Goal: Transaction & Acquisition: Purchase product/service

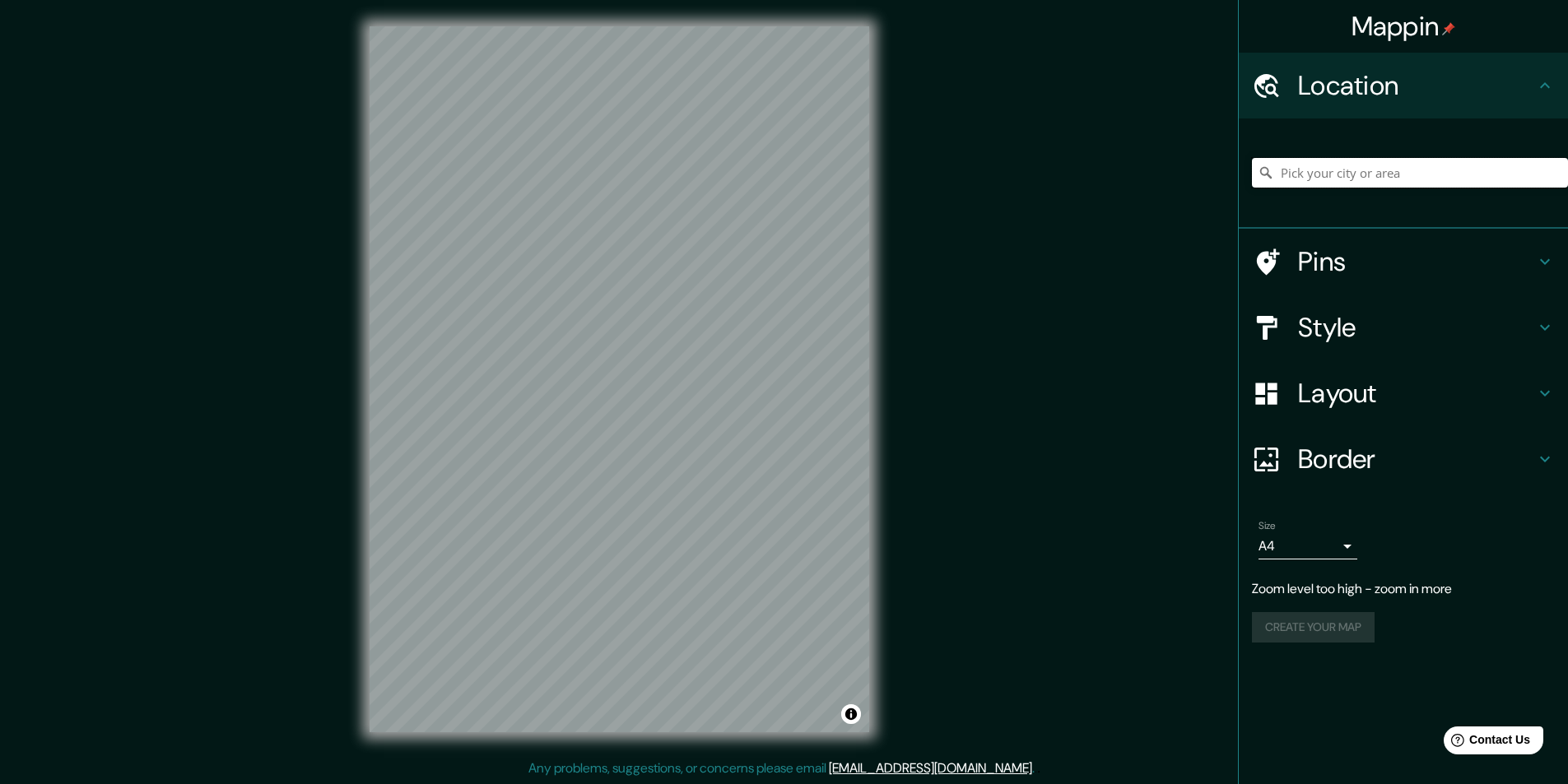
click at [1354, 174] on input "Pick your city or area" at bounding box center [1409, 172] width 316 height 29
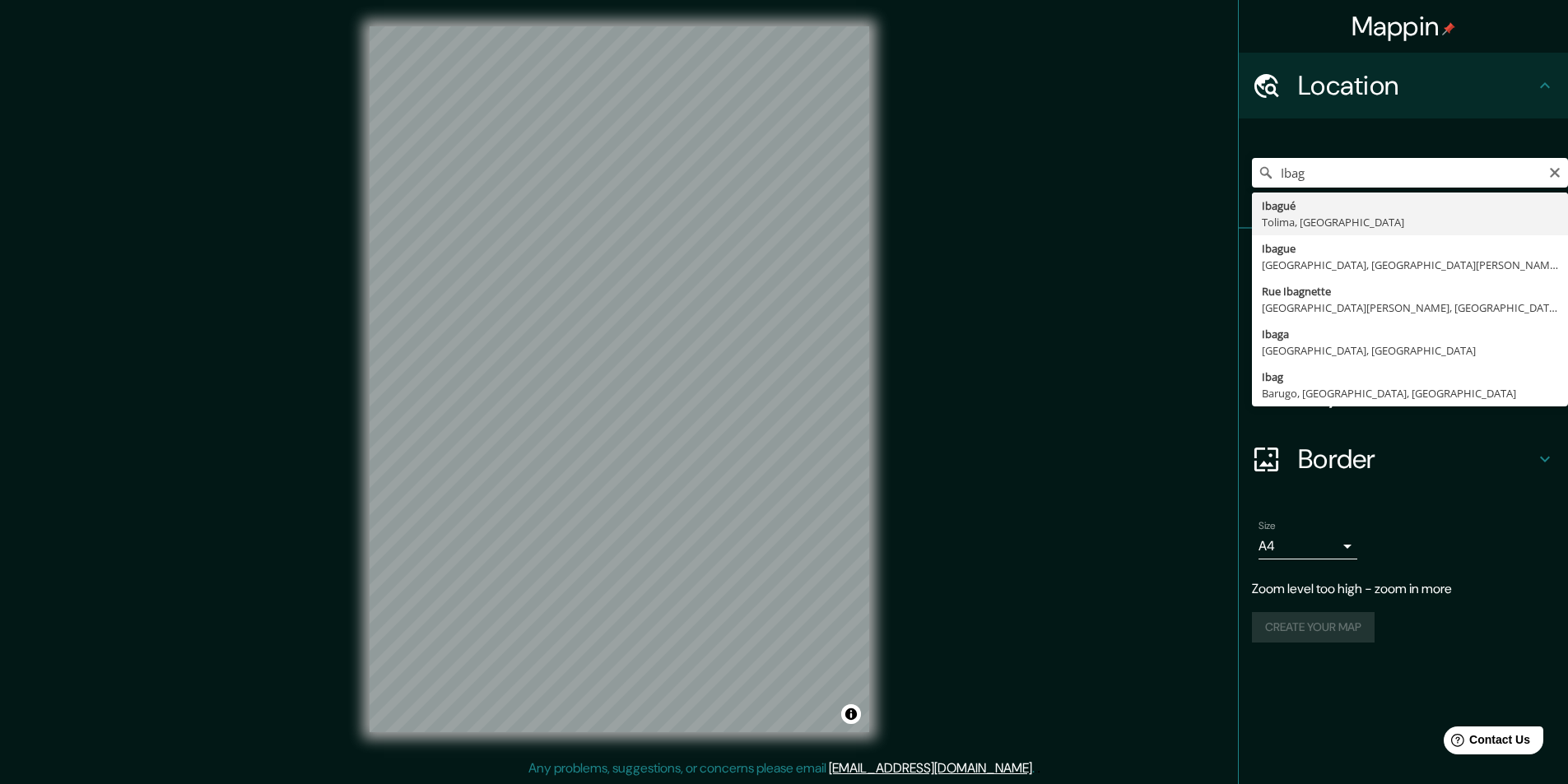
type input "Ibagué, [GEOGRAPHIC_DATA], [GEOGRAPHIC_DATA]"
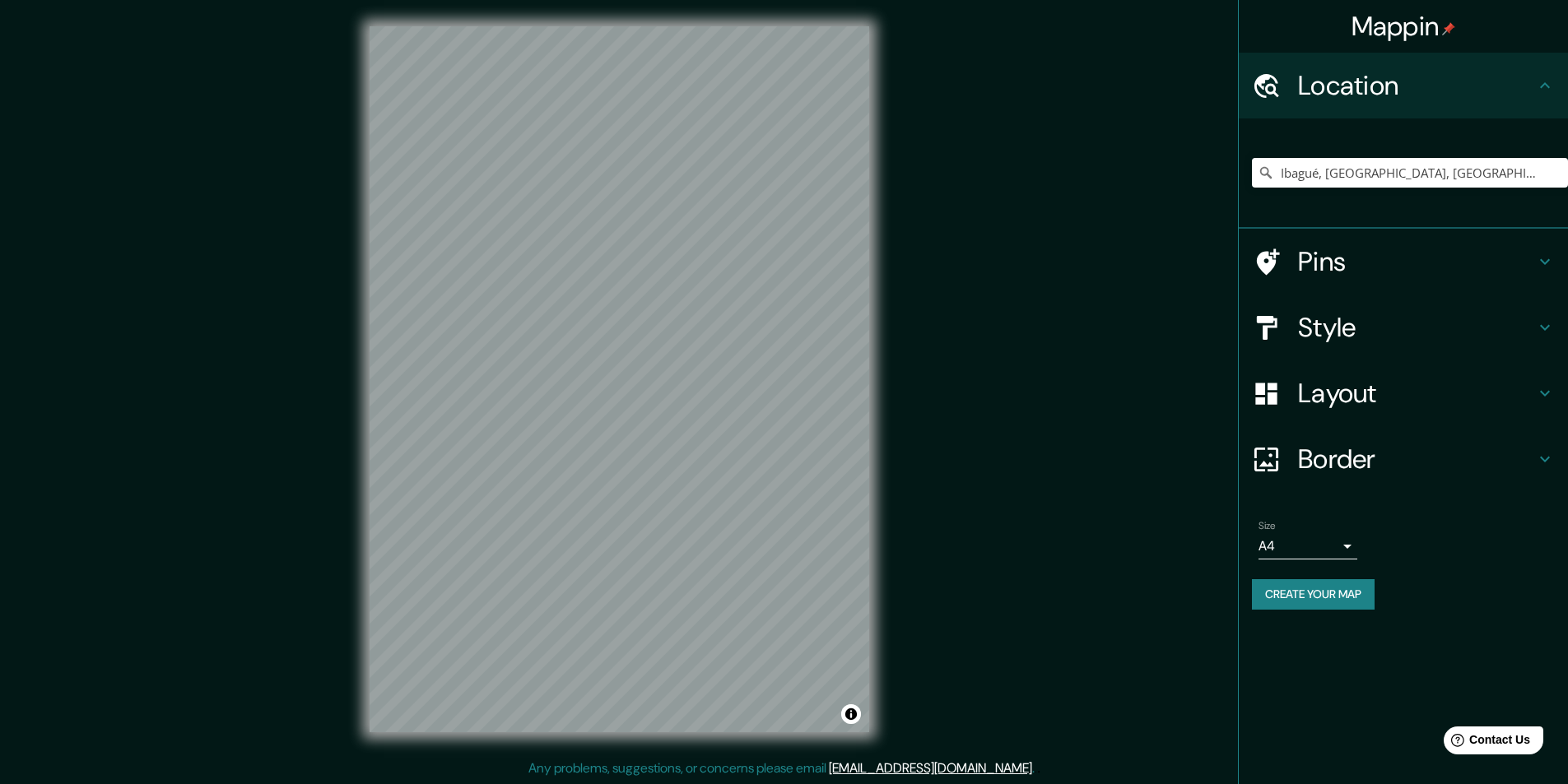
click at [1391, 450] on h4 "Border" at bounding box center [1416, 459] width 237 height 33
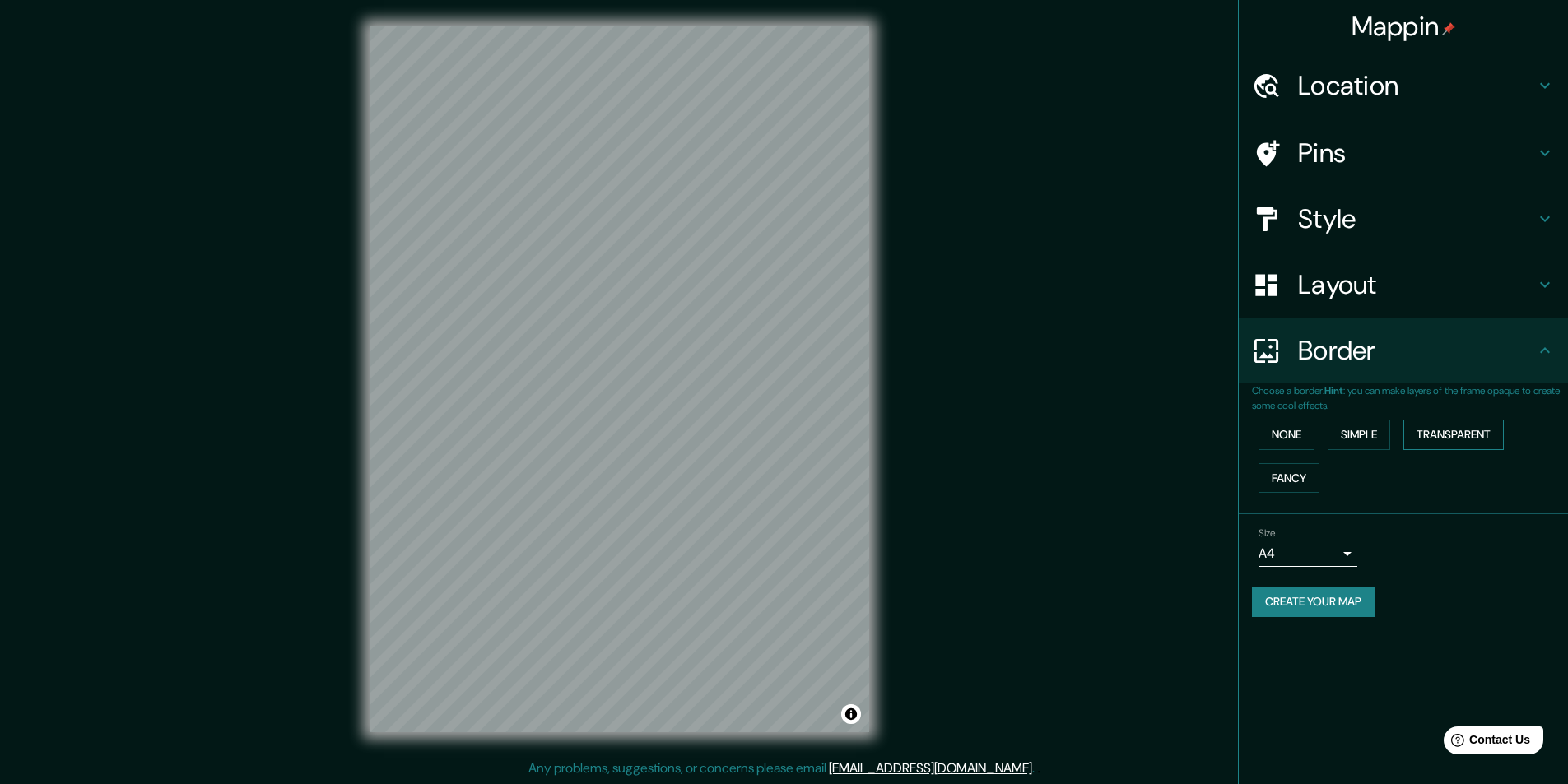
click at [1421, 424] on button "Transparent" at bounding box center [1454, 434] width 100 height 30
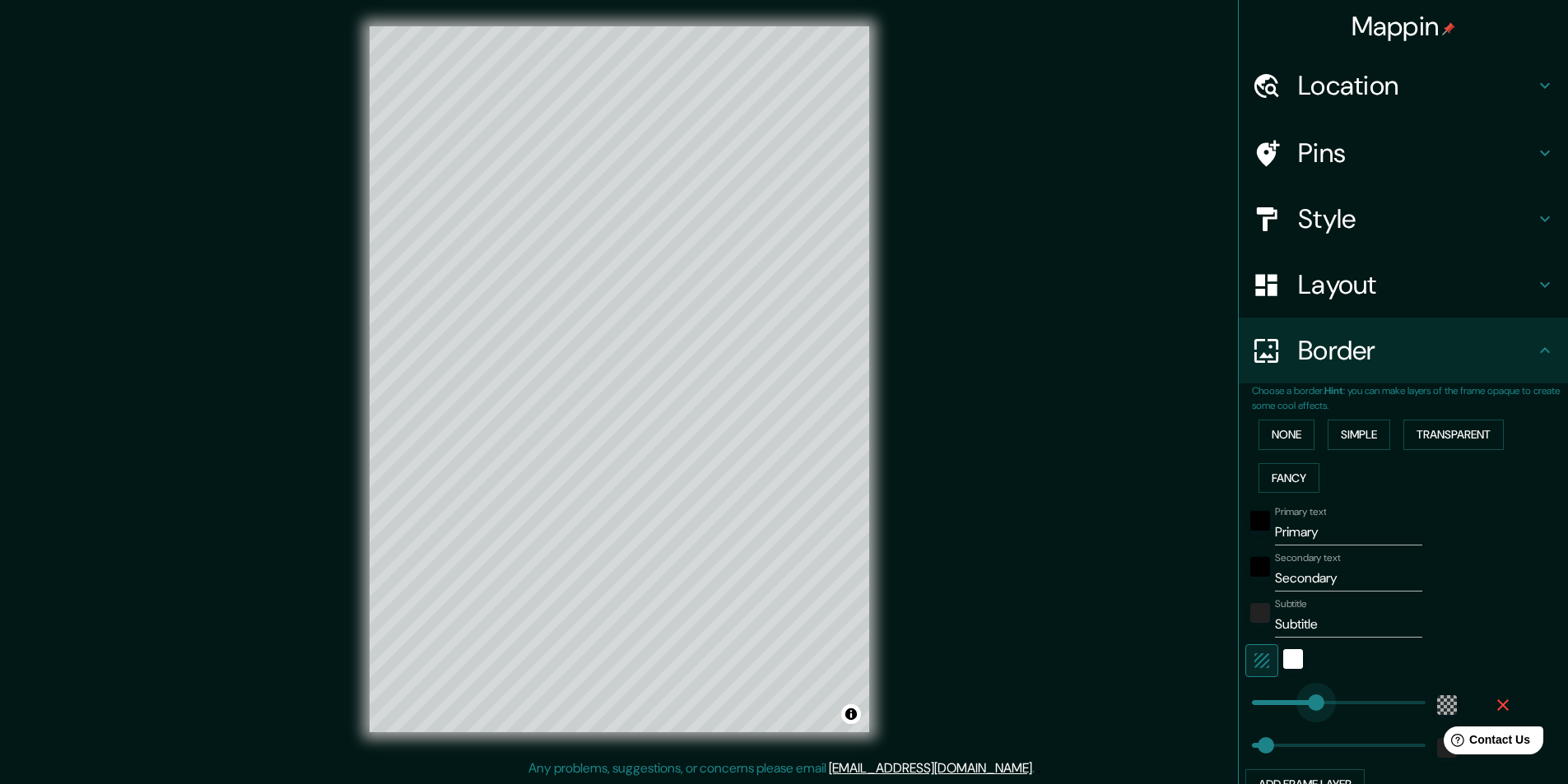
type input "242"
drag, startPoint x: 1326, startPoint y: 705, endPoint x: 1309, endPoint y: 698, distance: 18.4
type input "49"
click at [1337, 542] on input "Primary" at bounding box center [1349, 532] width 147 height 27
type input "Primar"
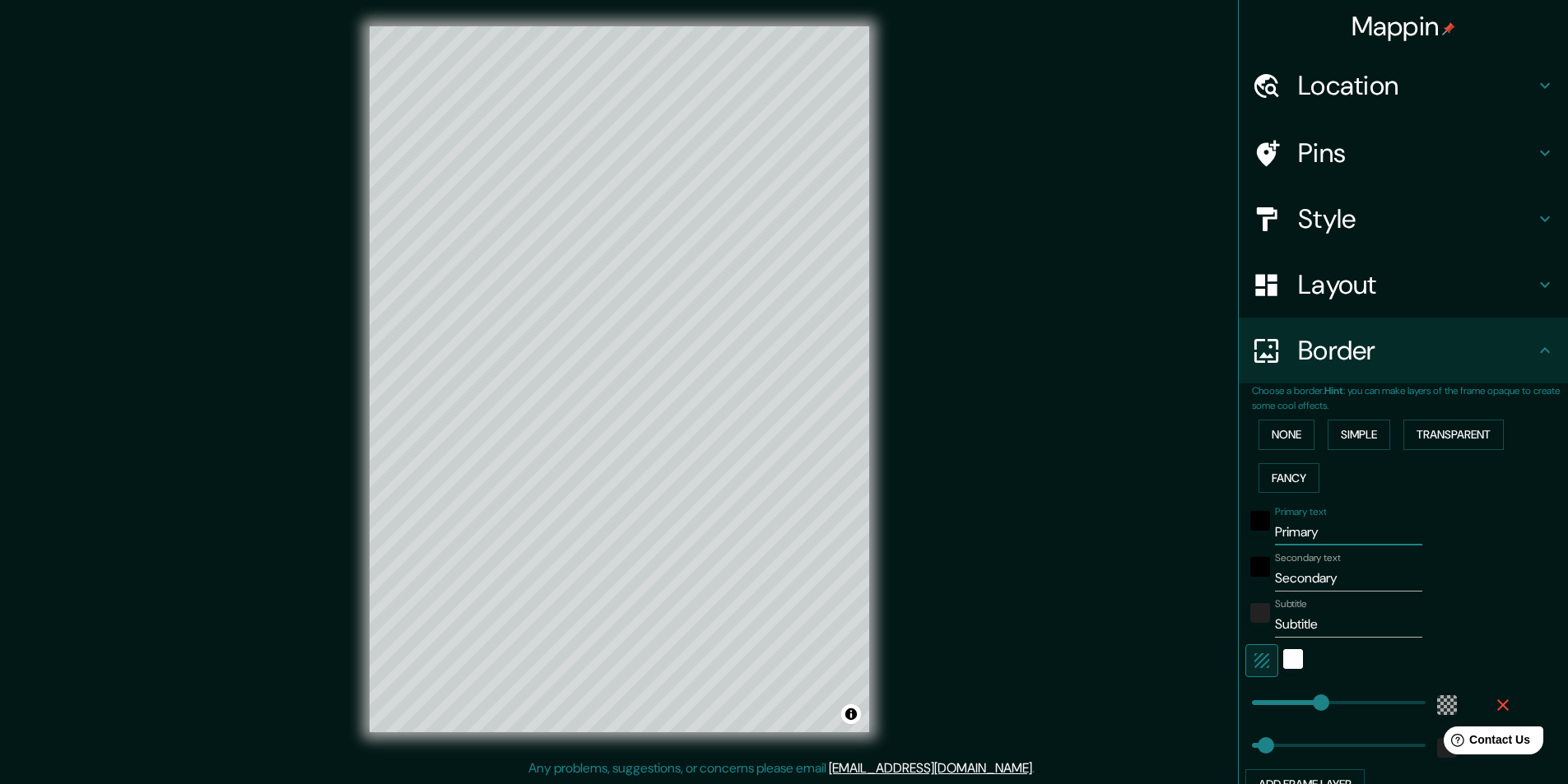
type input "49"
type input "P"
type input "49"
type input "I"
type input "49"
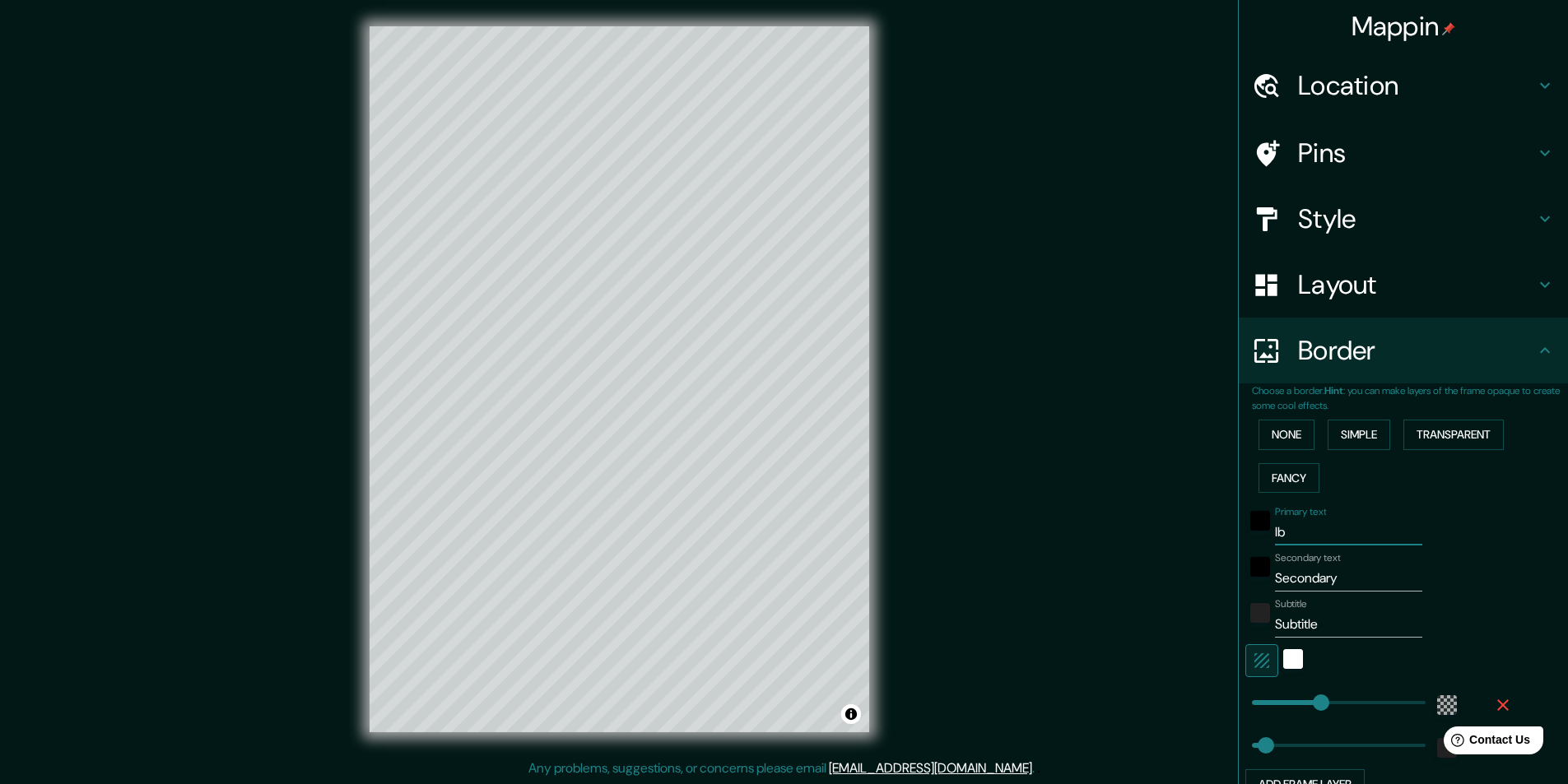
type input "Iba"
type input "49"
type input "Ibag"
type input "49"
type input "Ibagu"
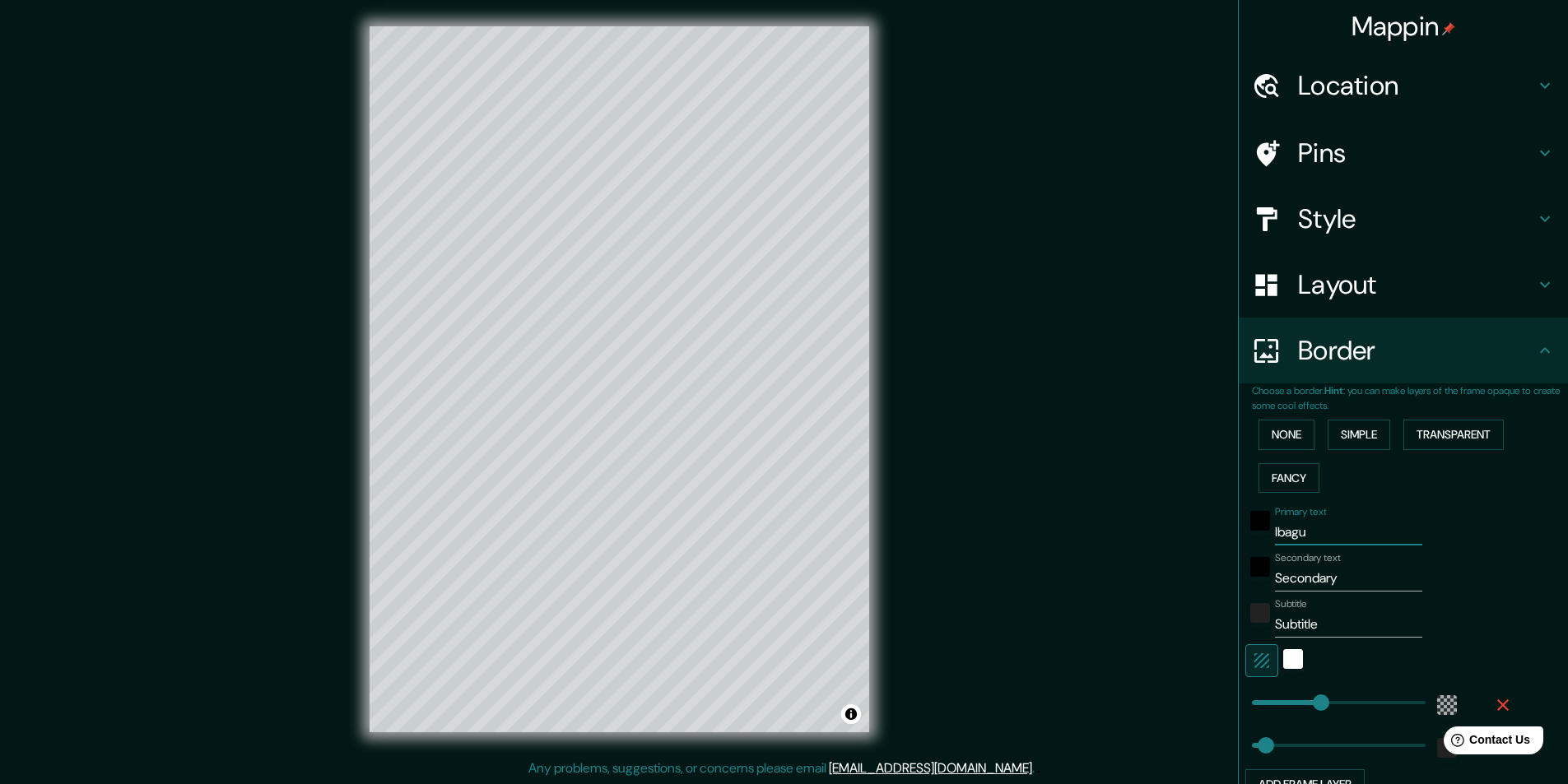
type input "49"
type input "Ibagué"
type input "49"
type input "Ibagué"
drag, startPoint x: 1336, startPoint y: 573, endPoint x: 1193, endPoint y: 589, distance: 143.9
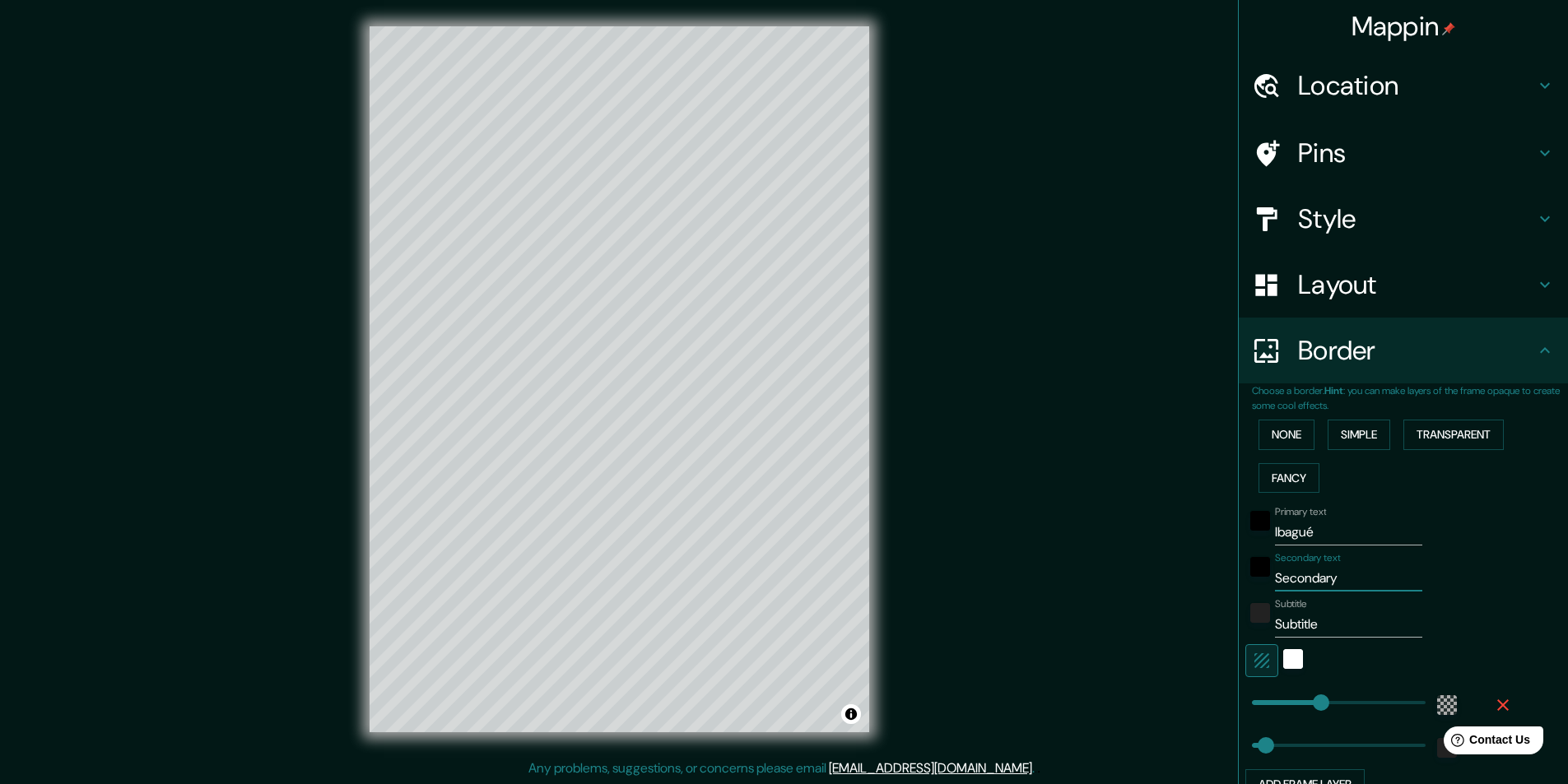
click at [1193, 589] on div "Mappin Location [GEOGRAPHIC_DATA], [GEOGRAPHIC_DATA], [GEOGRAPHIC_DATA] Pins St…" at bounding box center [784, 392] width 1568 height 785
type input "TO"
type input "49"
type input "TOl"
type input "49"
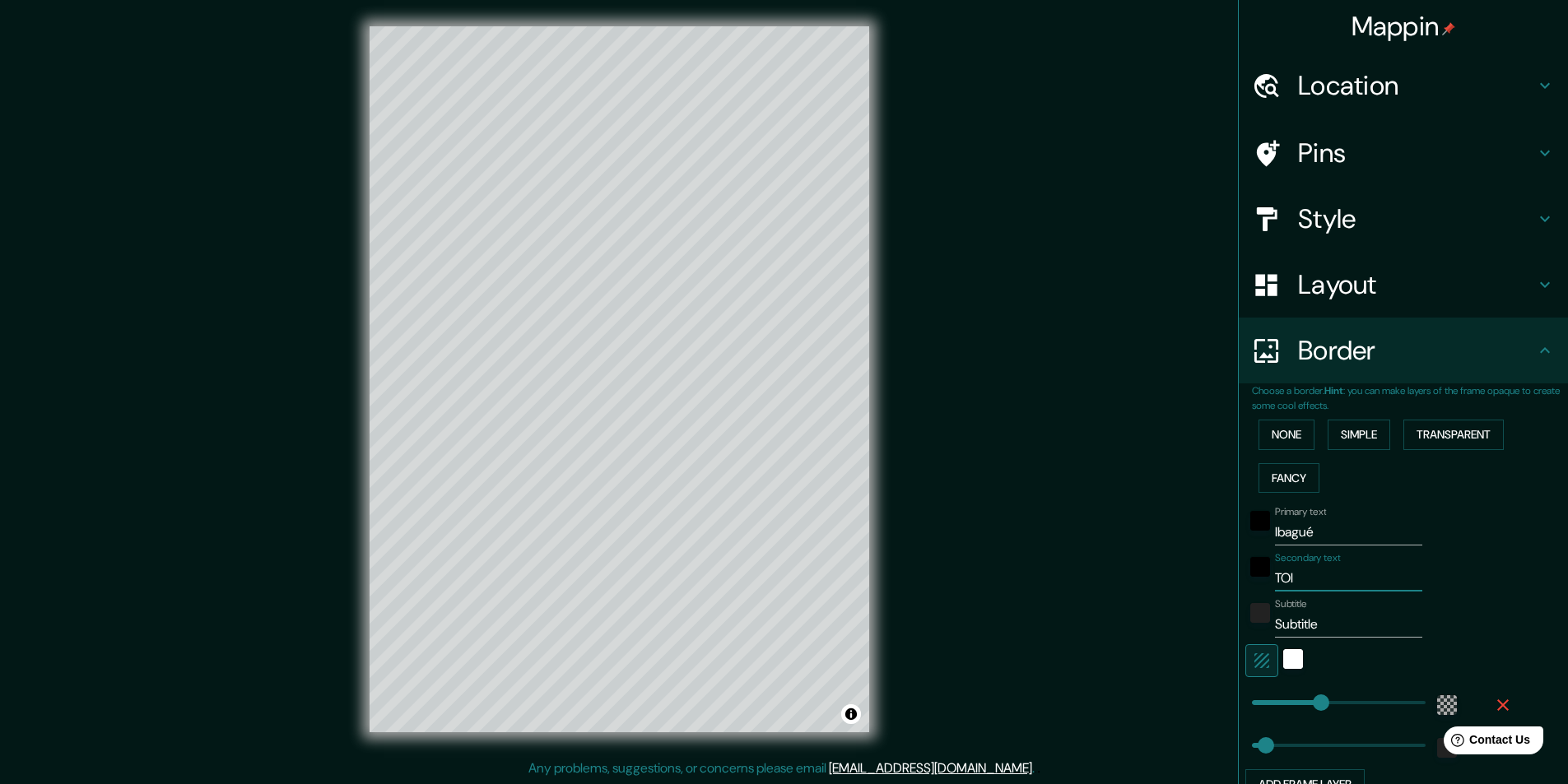
type input "TOli"
type input "49"
type input "TOlim"
type input "49"
type input "TOlima"
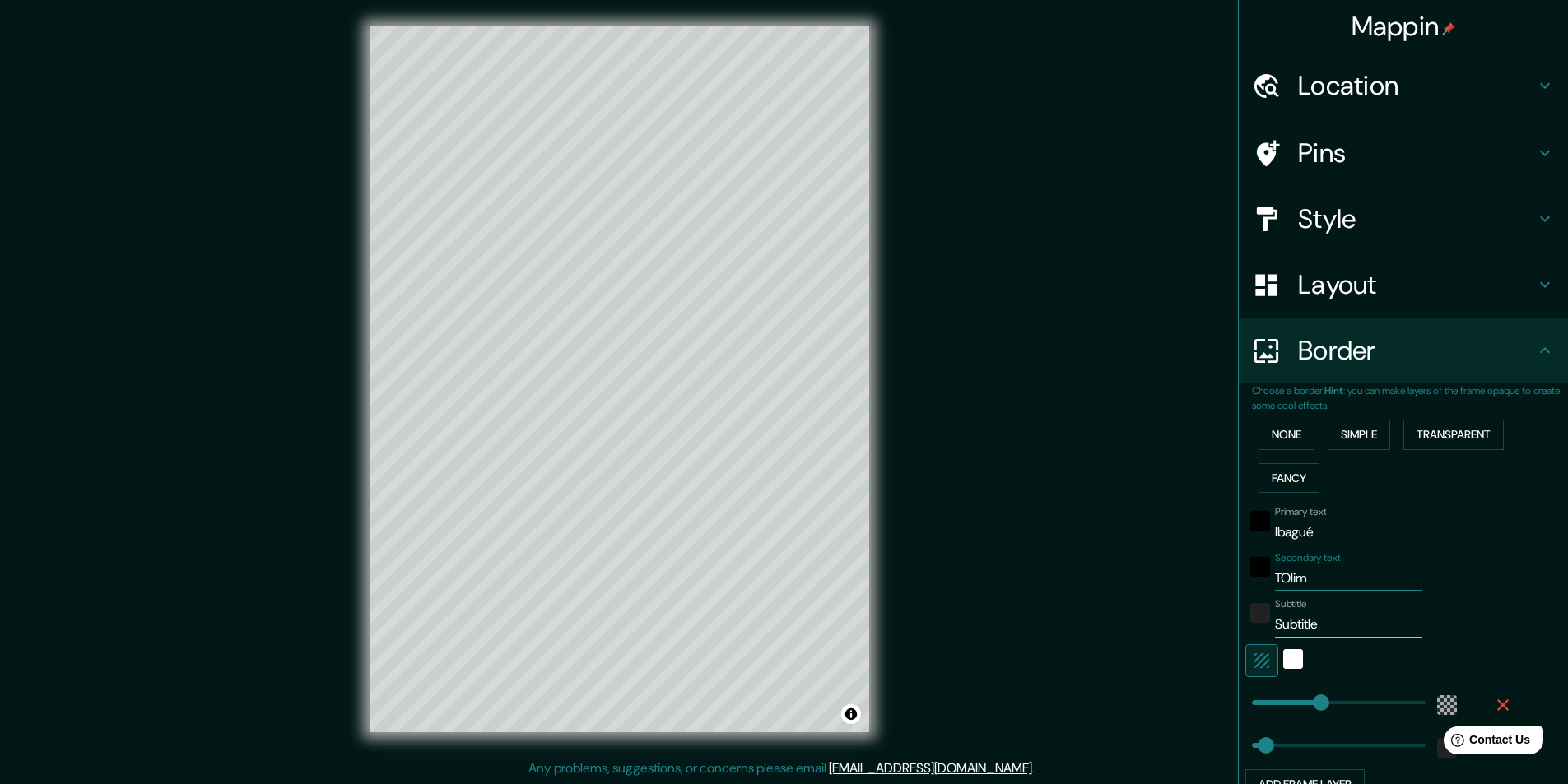
type input "49"
type input "TOlima"
drag, startPoint x: 1315, startPoint y: 625, endPoint x: 1195, endPoint y: 663, distance: 125.9
click at [1197, 664] on div "Mappin Location [GEOGRAPHIC_DATA], [GEOGRAPHIC_DATA], [GEOGRAPHIC_DATA] Pins St…" at bounding box center [784, 392] width 1568 height 785
type input "CO"
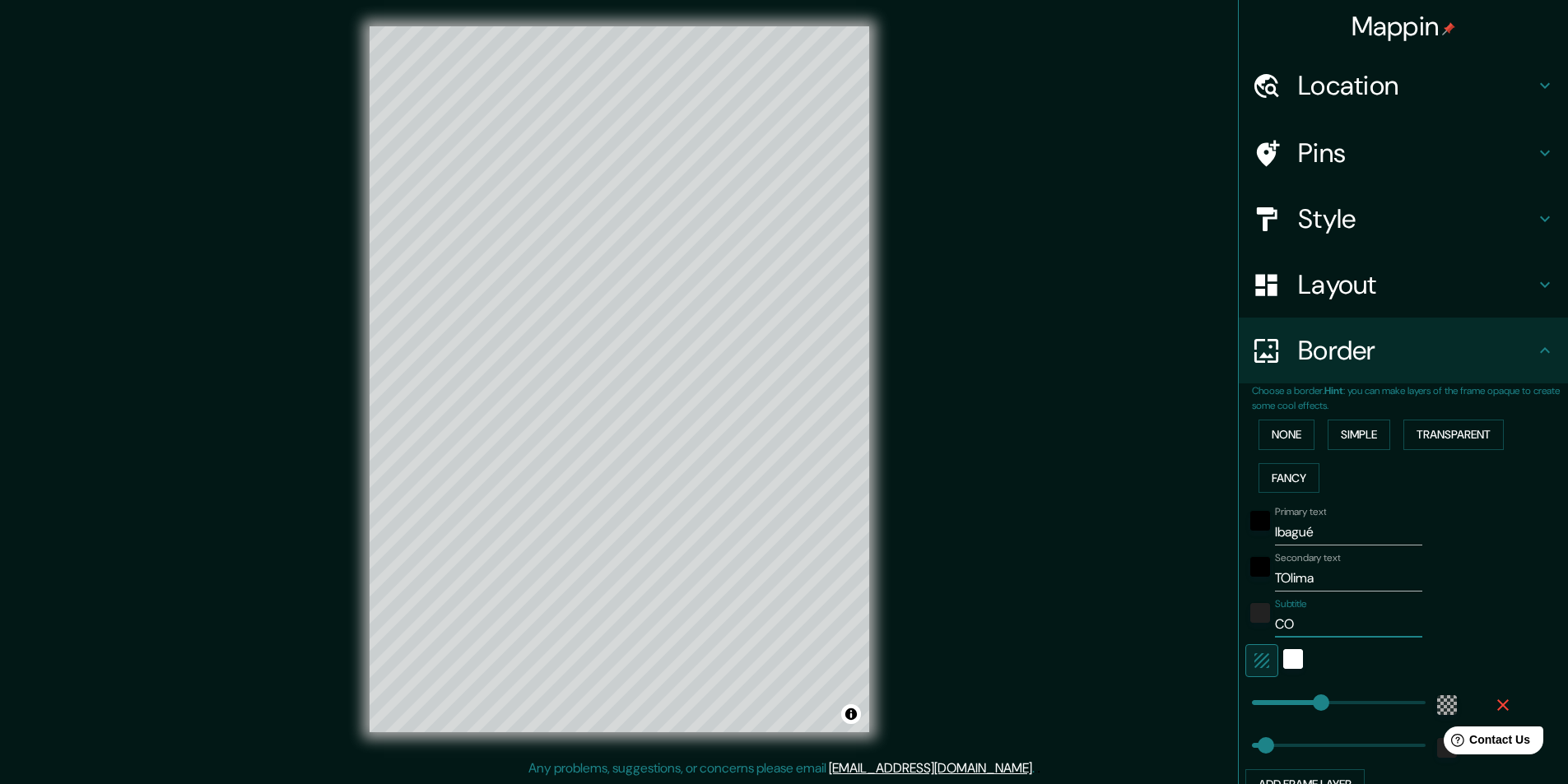
type input "49"
type input "COL"
type input "49"
type input "COLO"
type input "49"
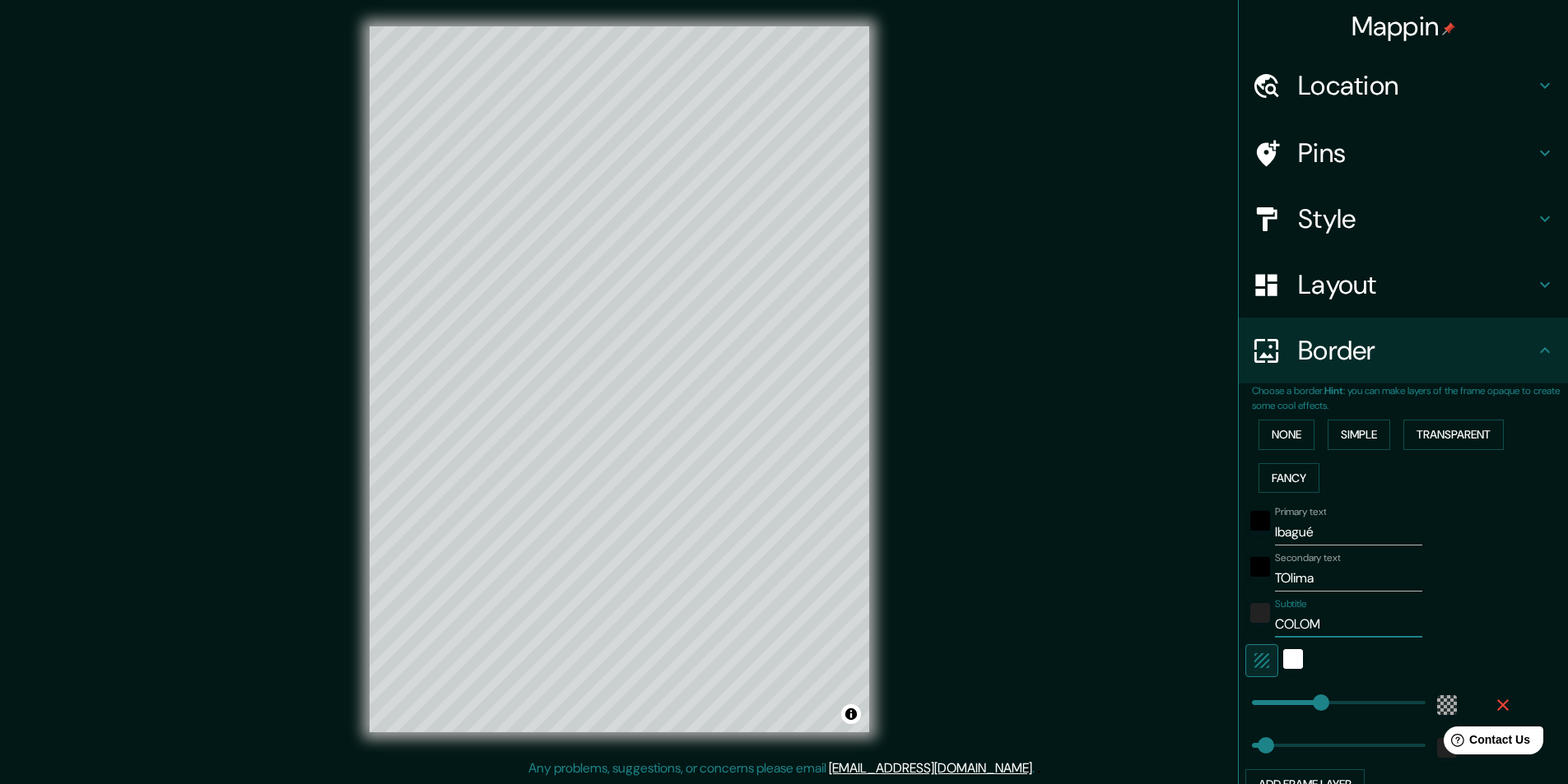
type input "COLOMB"
type input "49"
type input "[PERSON_NAME]"
type input "49"
type input "[GEOGRAPHIC_DATA]"
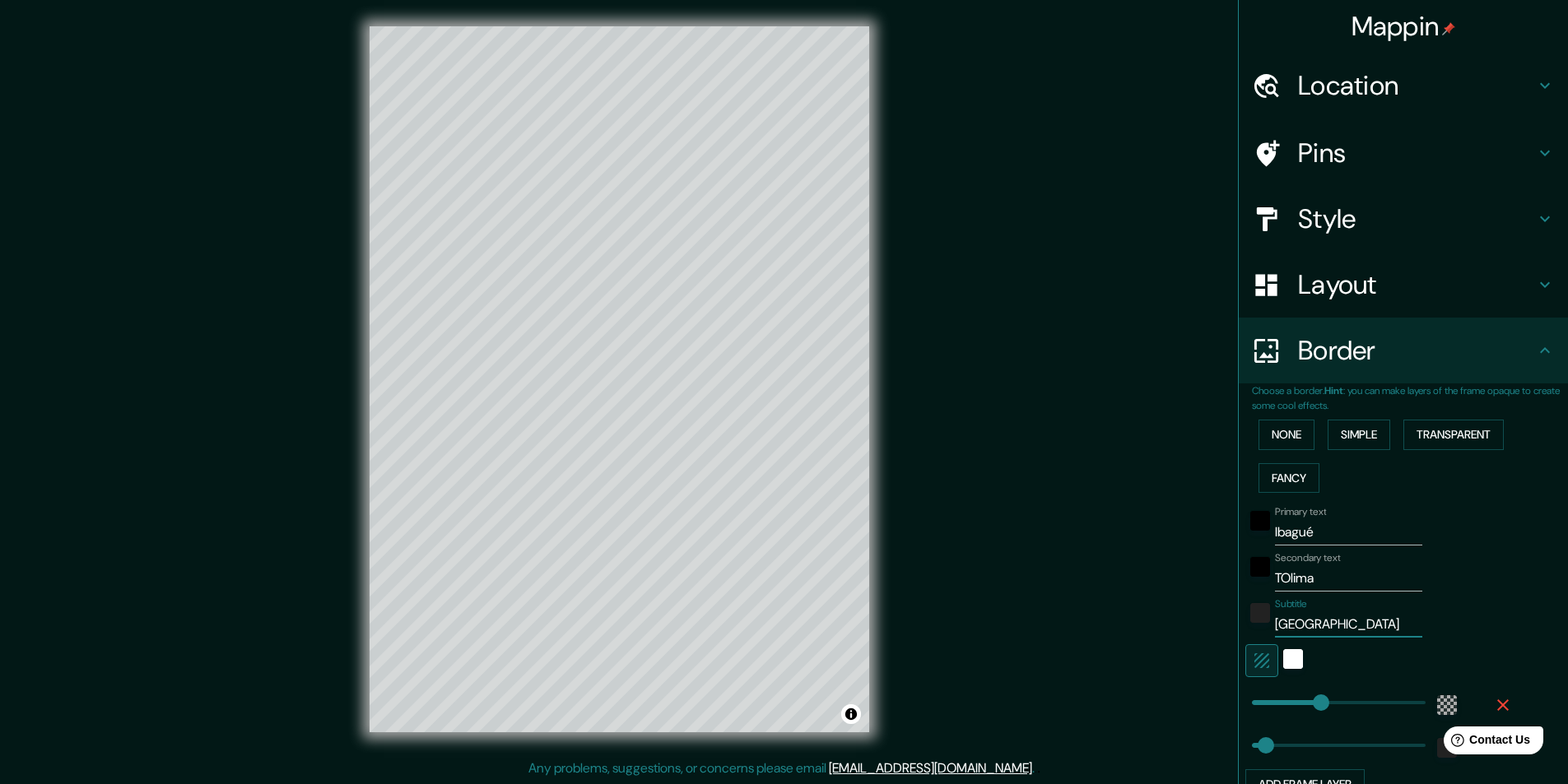
type input "49"
type input "[GEOGRAPHIC_DATA]"
click at [1110, 547] on div "Mappin Location [GEOGRAPHIC_DATA], [GEOGRAPHIC_DATA], [GEOGRAPHIC_DATA] Pins St…" at bounding box center [784, 392] width 1568 height 785
click at [1466, 283] on h4 "Layout" at bounding box center [1416, 285] width 237 height 33
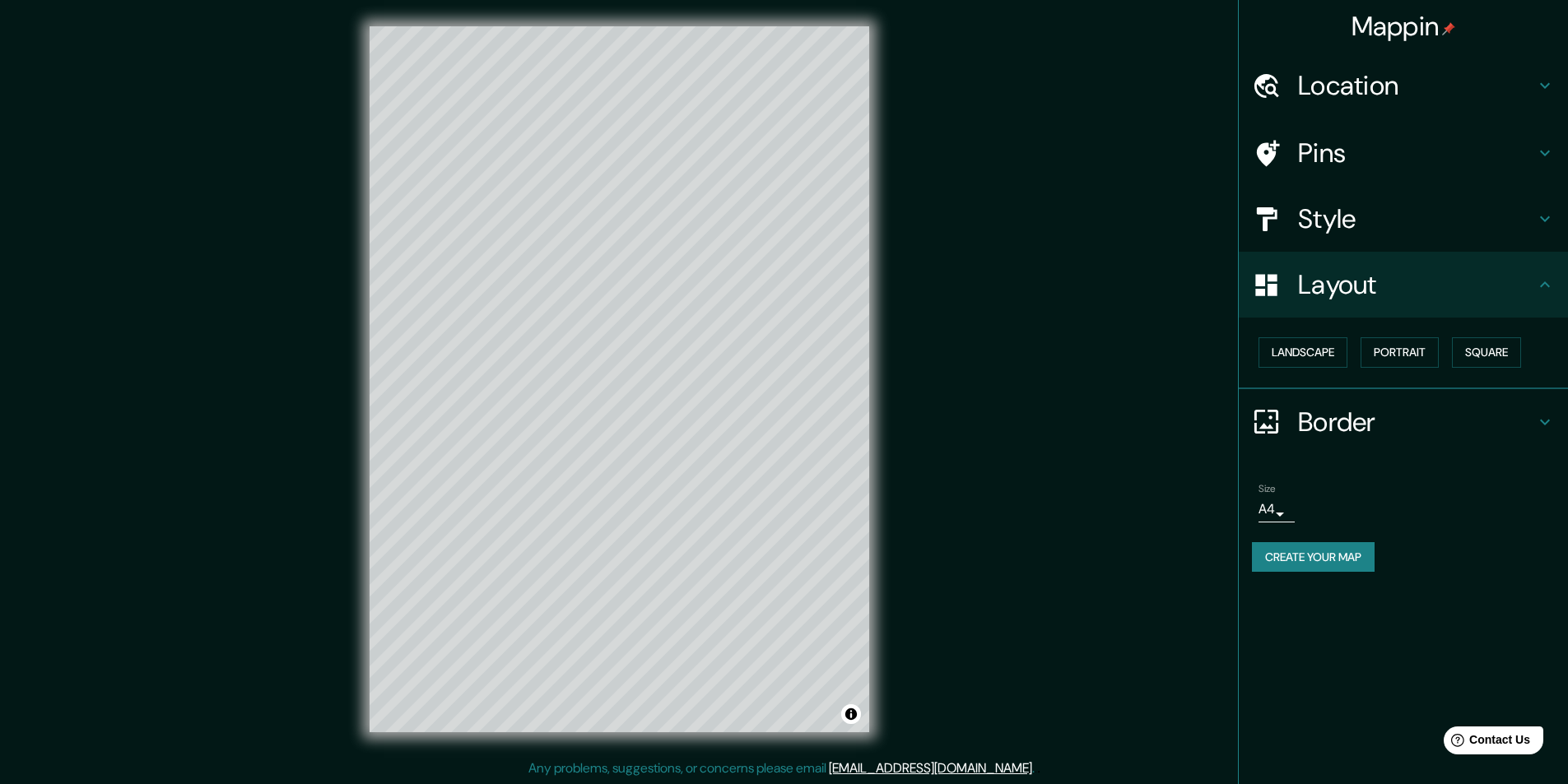
click at [1433, 312] on div "Layout" at bounding box center [1403, 284] width 329 height 65
click at [1413, 243] on div "Style" at bounding box center [1403, 218] width 329 height 65
type input "49"
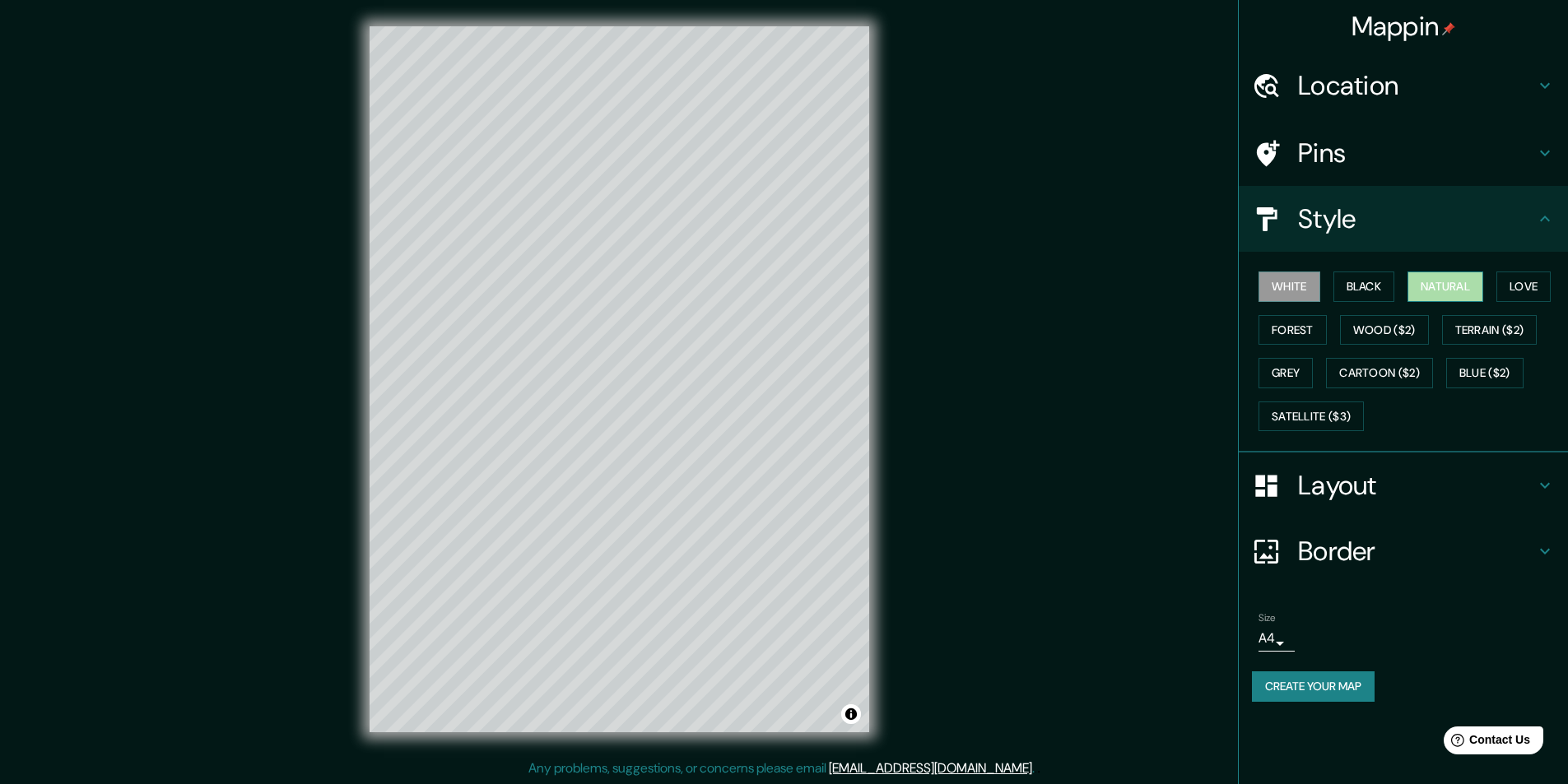
click at [1420, 292] on button "Natural" at bounding box center [1445, 287] width 76 height 30
click at [1327, 683] on button "Create your map" at bounding box center [1313, 686] width 123 height 30
